Goal: Information Seeking & Learning: Learn about a topic

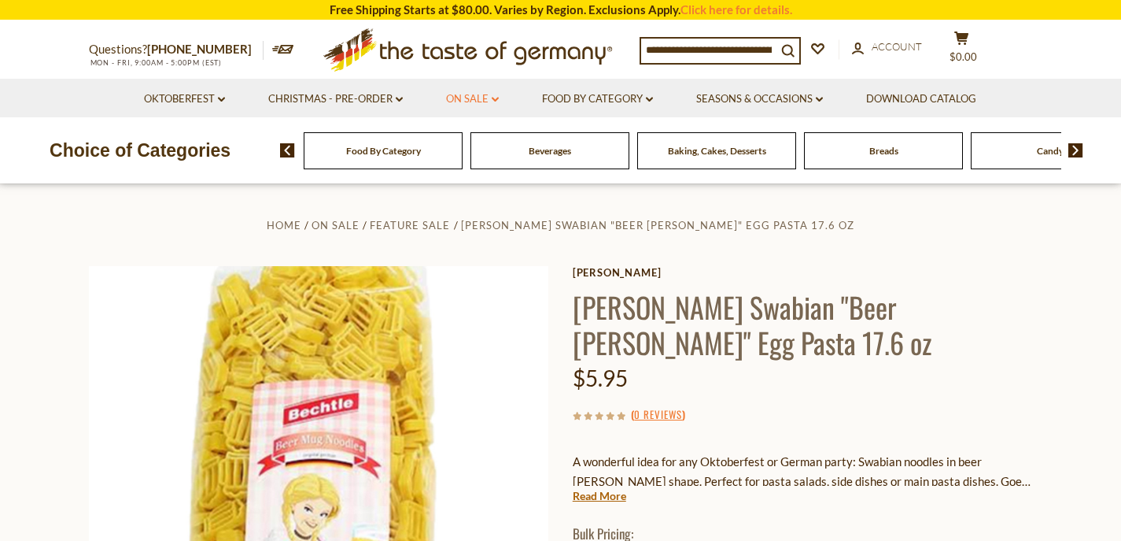
click at [470, 99] on link "On Sale dropdown_arrow" at bounding box center [472, 99] width 53 height 17
click at [471, 135] on link "All On Sale" at bounding box center [466, 140] width 57 height 14
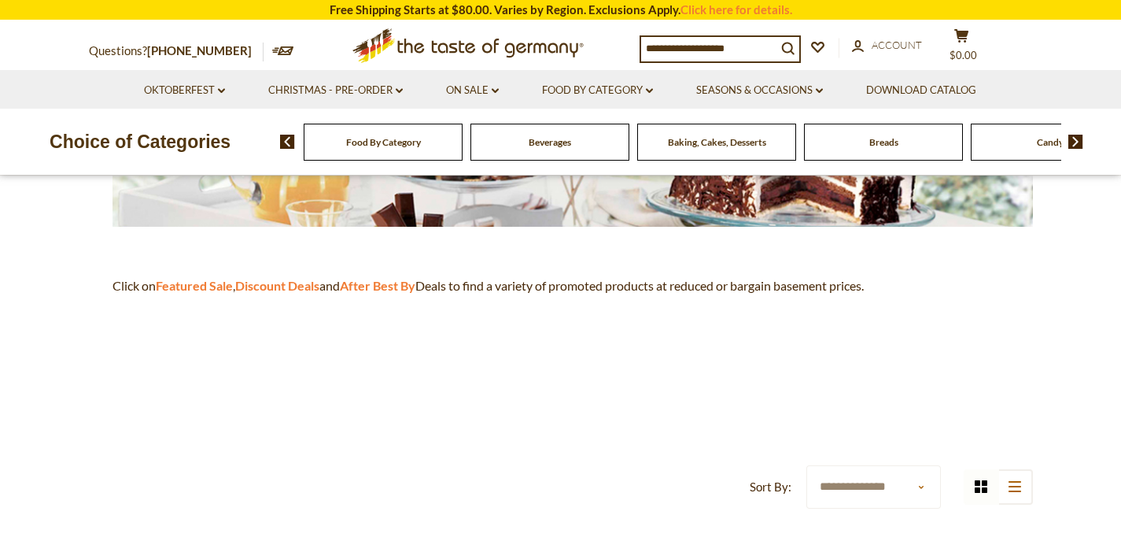
scroll to position [371, 0]
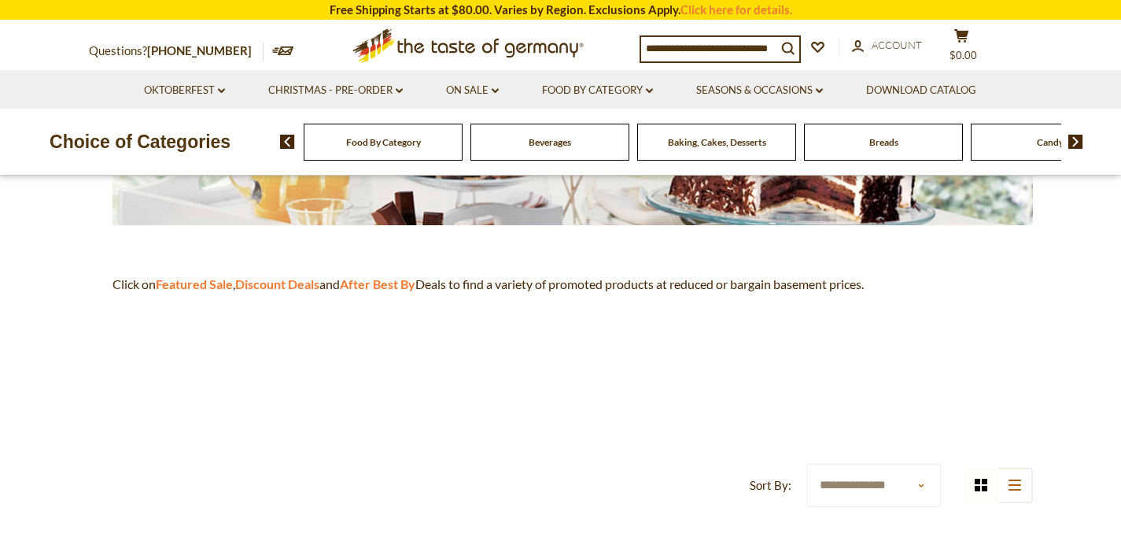
select select "********"
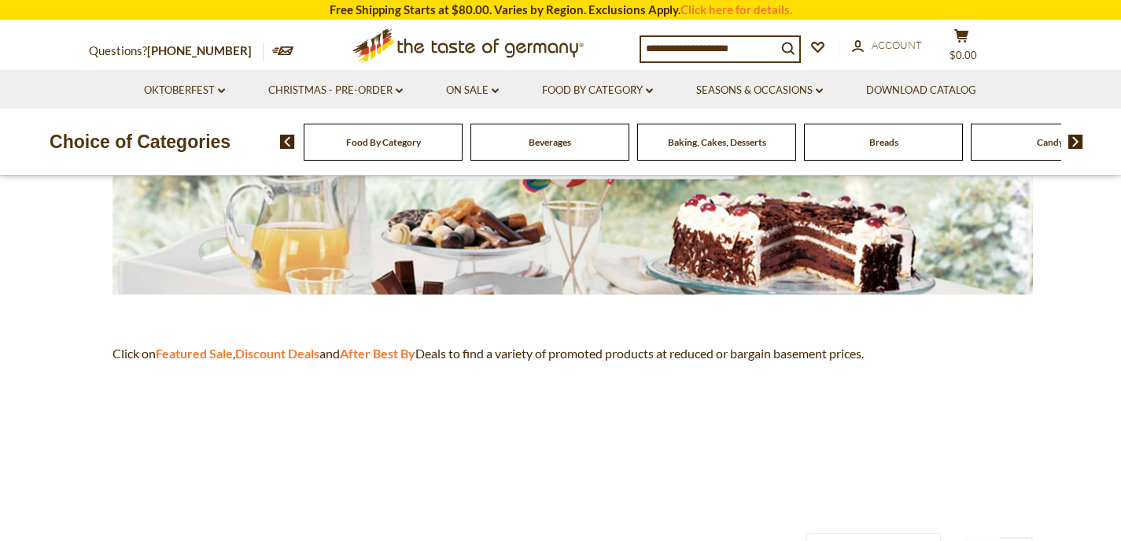
scroll to position [305, 0]
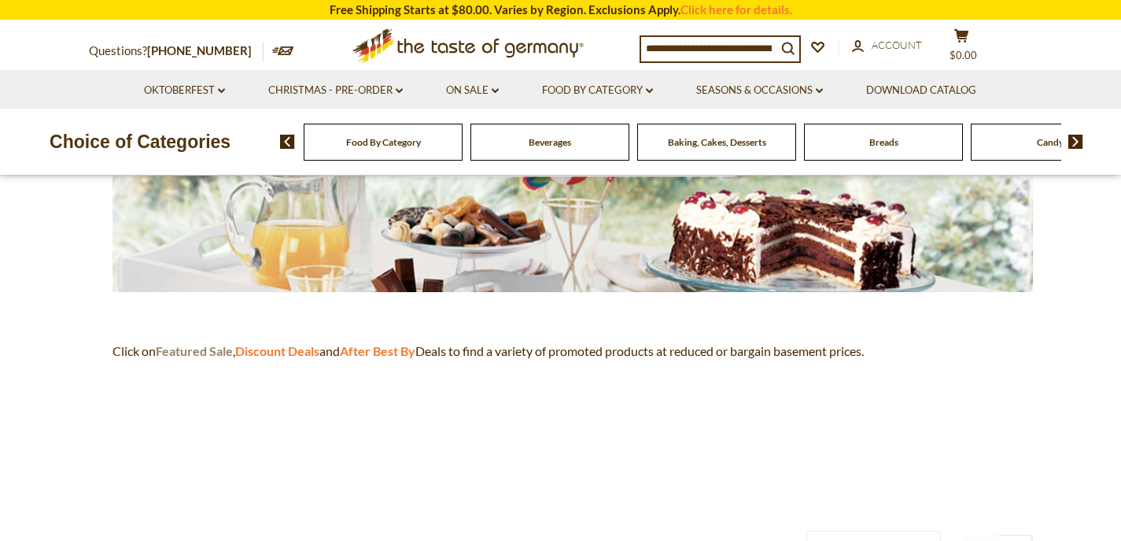
click at [223, 351] on strong "Featured Sale" at bounding box center [194, 350] width 77 height 15
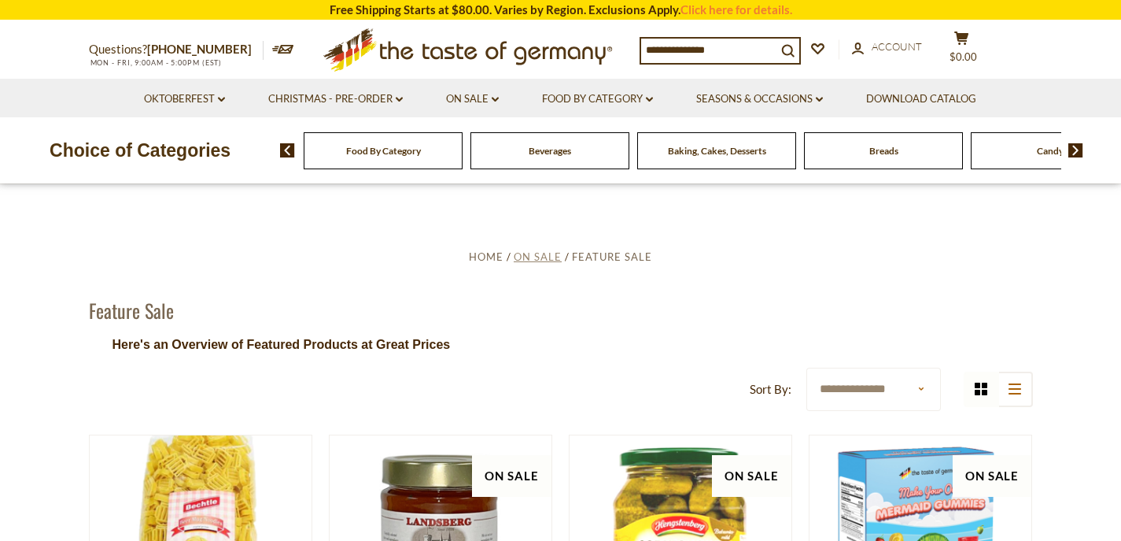
click at [535, 254] on span "On Sale" at bounding box center [538, 256] width 48 height 13
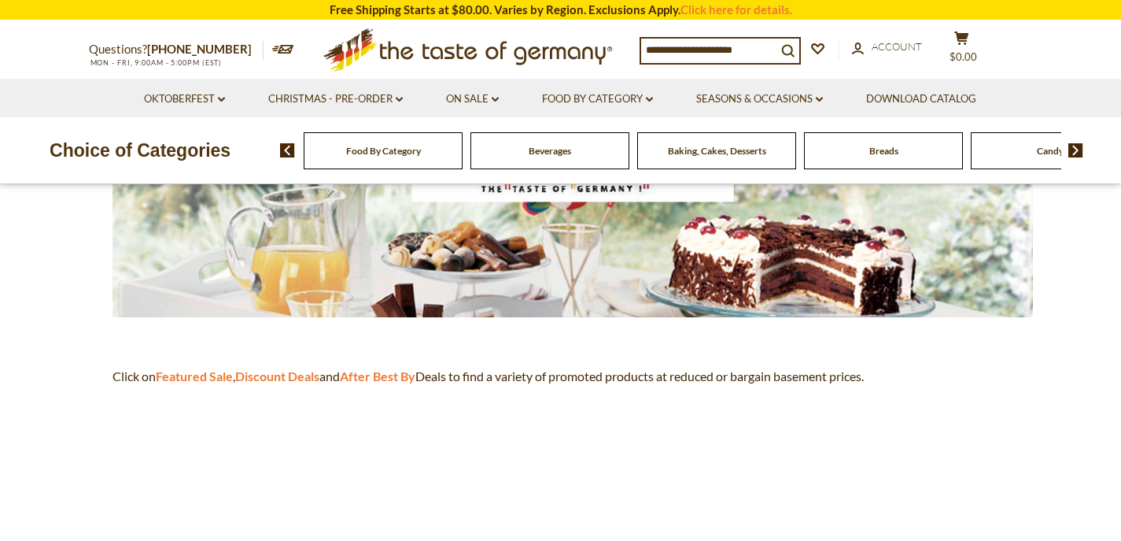
scroll to position [309, 0]
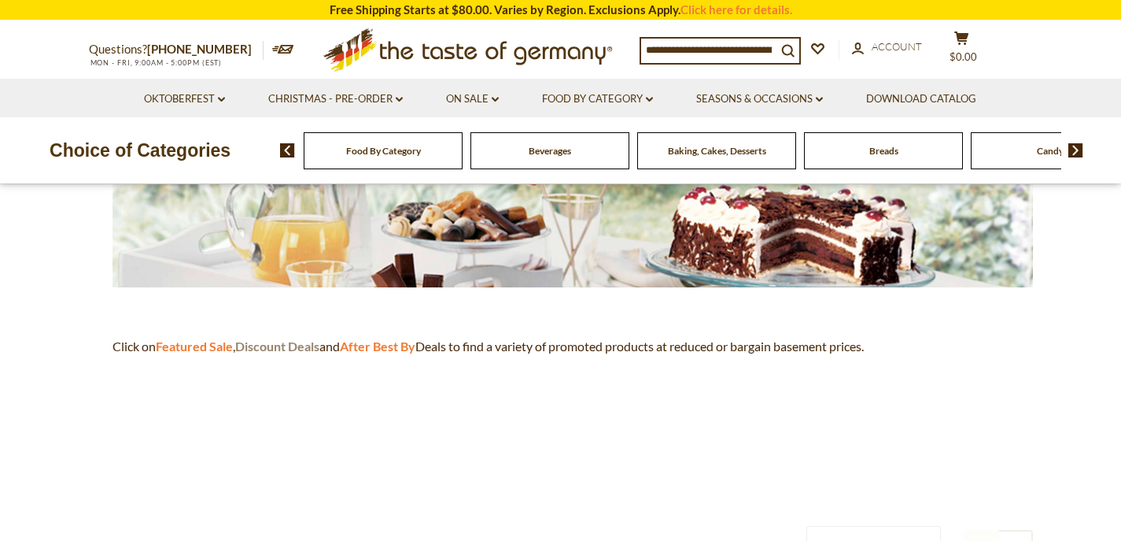
click at [290, 345] on strong "Discount Deals" at bounding box center [277, 345] width 84 height 15
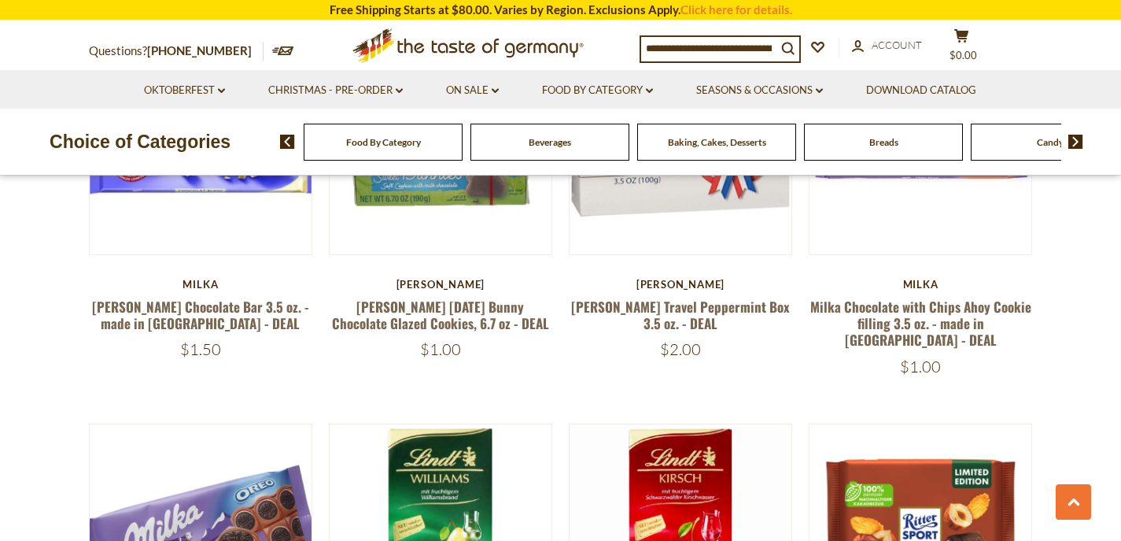
scroll to position [3114, 0]
